Goal: Use online tool/utility: Utilize a website feature to perform a specific function

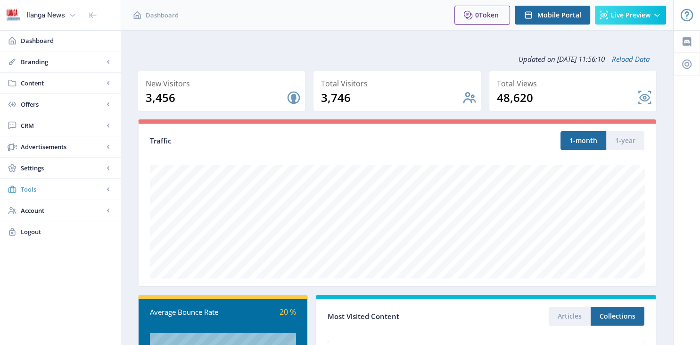
click at [44, 191] on span "Tools" at bounding box center [62, 188] width 83 height 9
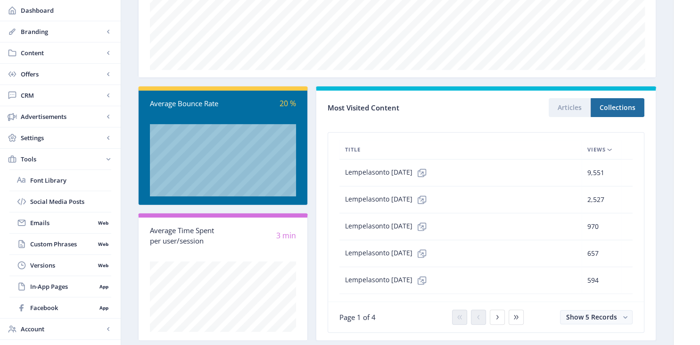
scroll to position [228, 0]
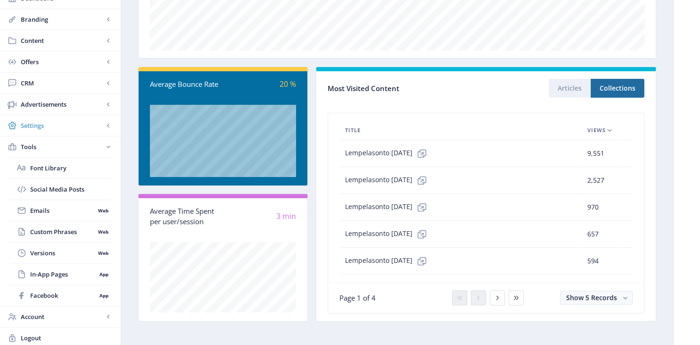
click at [26, 126] on span "Settings" at bounding box center [62, 125] width 83 height 9
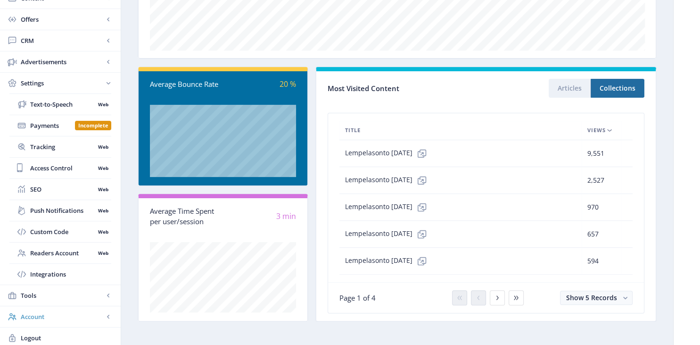
click at [46, 312] on span "Account" at bounding box center [62, 316] width 83 height 9
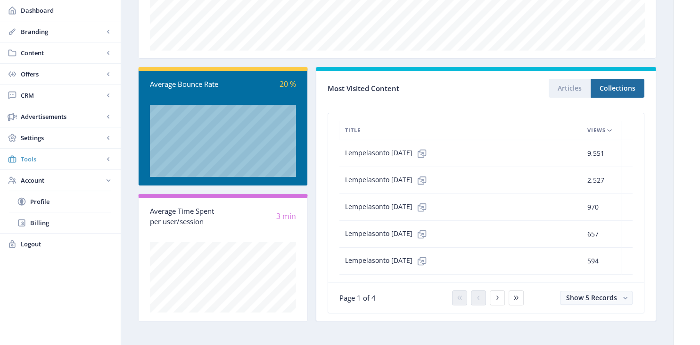
click at [37, 157] on span "Tools" at bounding box center [62, 158] width 83 height 9
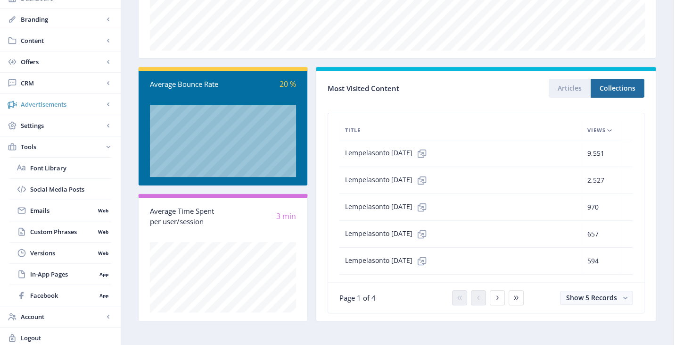
click at [65, 101] on span "Advertisements" at bounding box center [62, 103] width 83 height 9
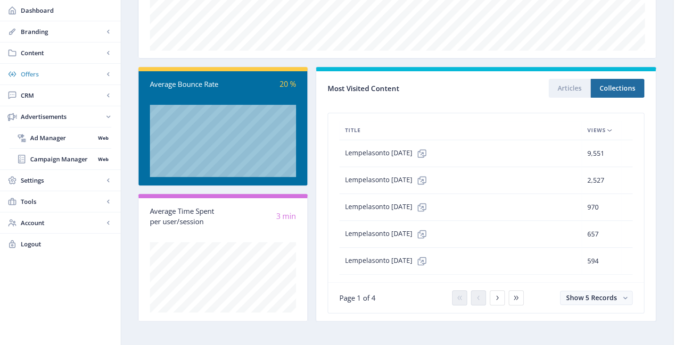
click at [37, 75] on span "Offers" at bounding box center [62, 73] width 83 height 9
click at [42, 57] on span "Content" at bounding box center [62, 52] width 83 height 9
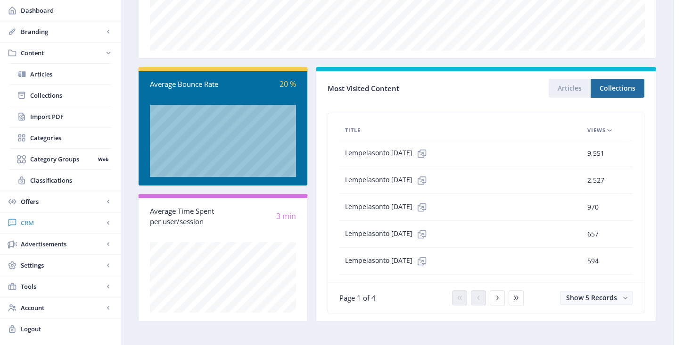
click at [48, 223] on span "CRM" at bounding box center [62, 222] width 83 height 9
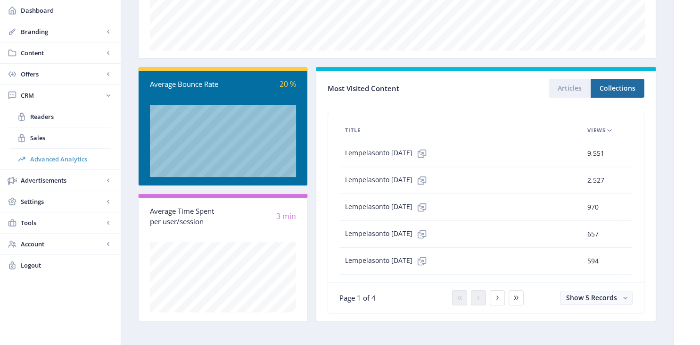
click at [64, 159] on span "Advanced Analytics" at bounding box center [70, 158] width 81 height 9
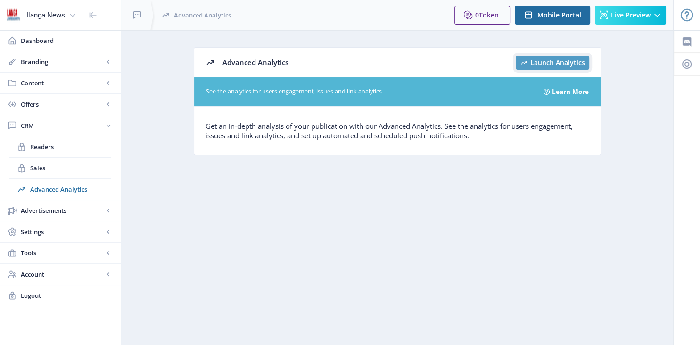
click at [550, 65] on span "Launch Analytics" at bounding box center [557, 63] width 55 height 8
click at [26, 296] on span "Logout" at bounding box center [67, 294] width 92 height 9
